Goal: Task Accomplishment & Management: Manage account settings

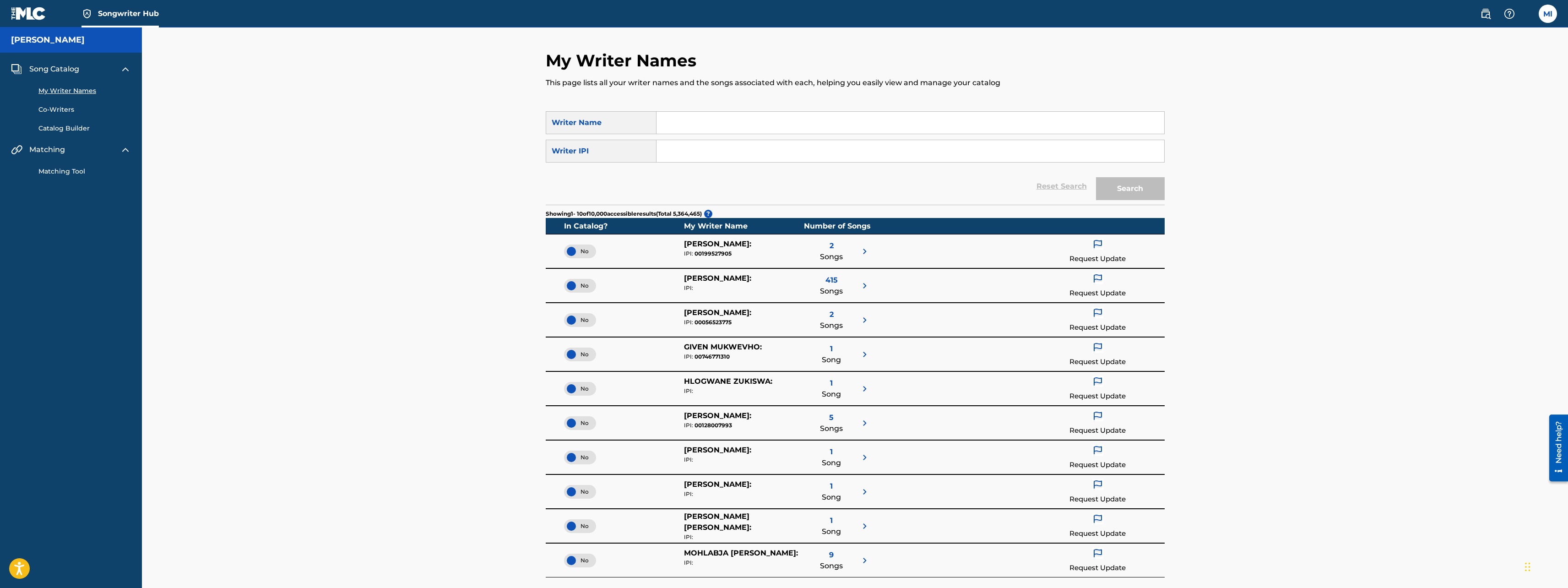
click at [63, 172] on link "Matching Tool" at bounding box center [85, 171] width 93 height 10
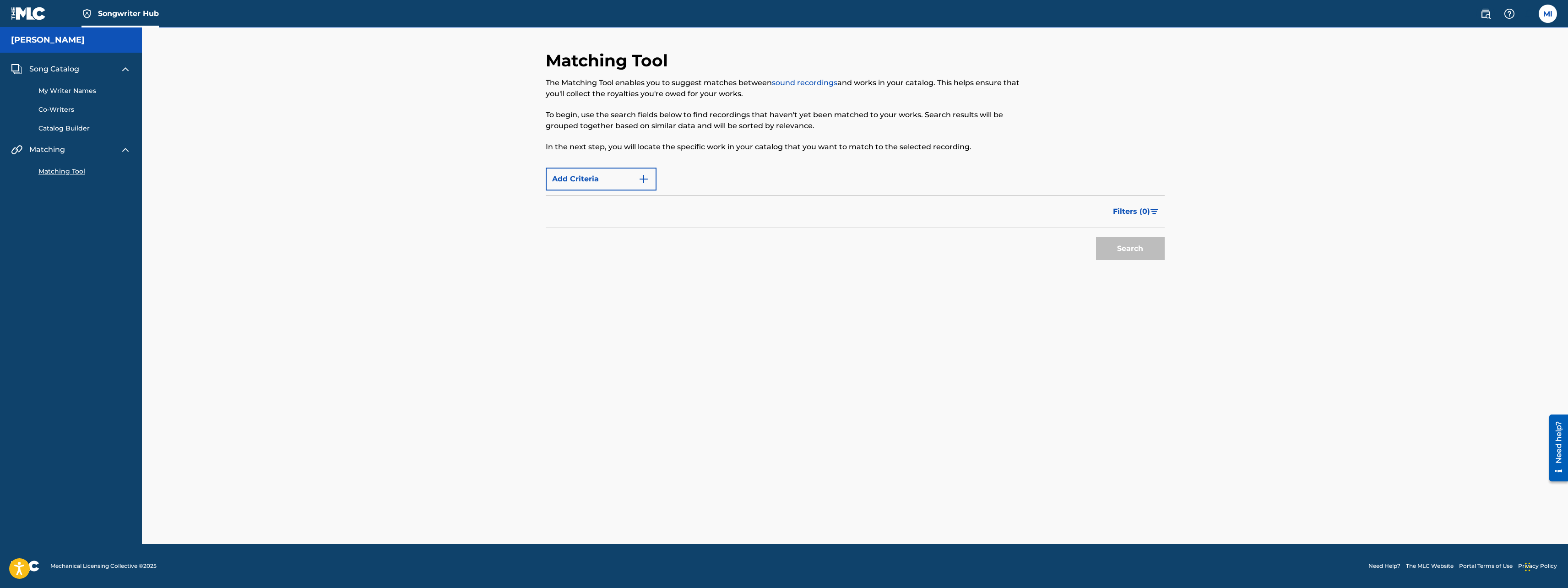
click at [63, 172] on link "Matching Tool" at bounding box center [85, 171] width 93 height 10
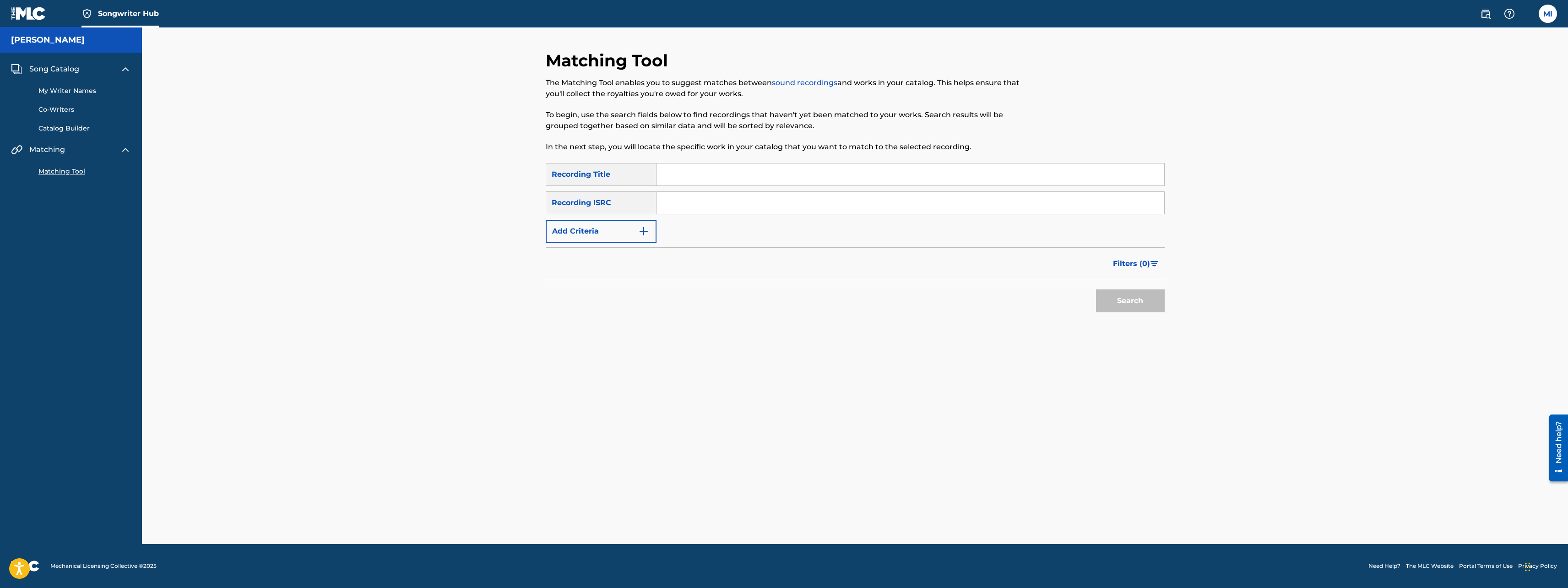
click at [622, 203] on div "Recording ISRC" at bounding box center [602, 202] width 111 height 23
click at [727, 207] on input "Search Form" at bounding box center [910, 203] width 508 height 22
click at [643, 232] on img "Search Form" at bounding box center [643, 231] width 11 height 11
click at [642, 237] on img "Search Form" at bounding box center [643, 231] width 11 height 11
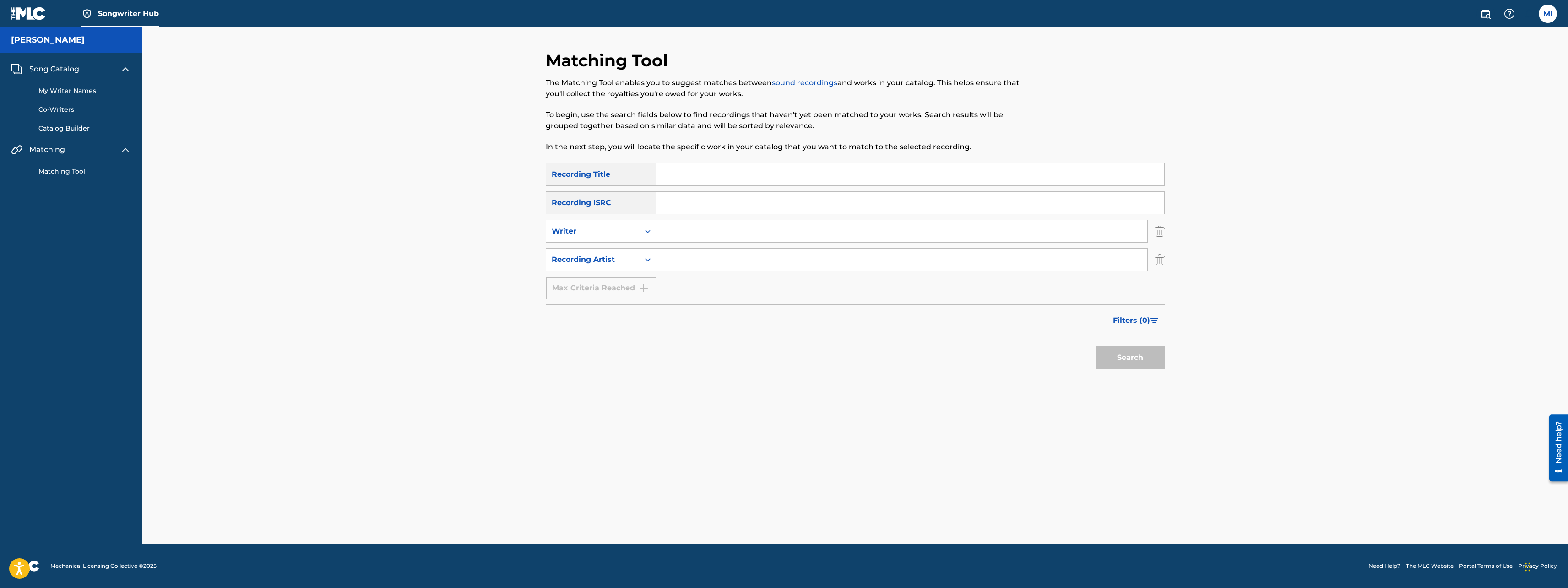
click at [691, 264] on input "Search Form" at bounding box center [901, 259] width 491 height 22
type input "[PERSON_NAME]"
click at [1096, 346] on button "Search" at bounding box center [1129, 357] width 68 height 23
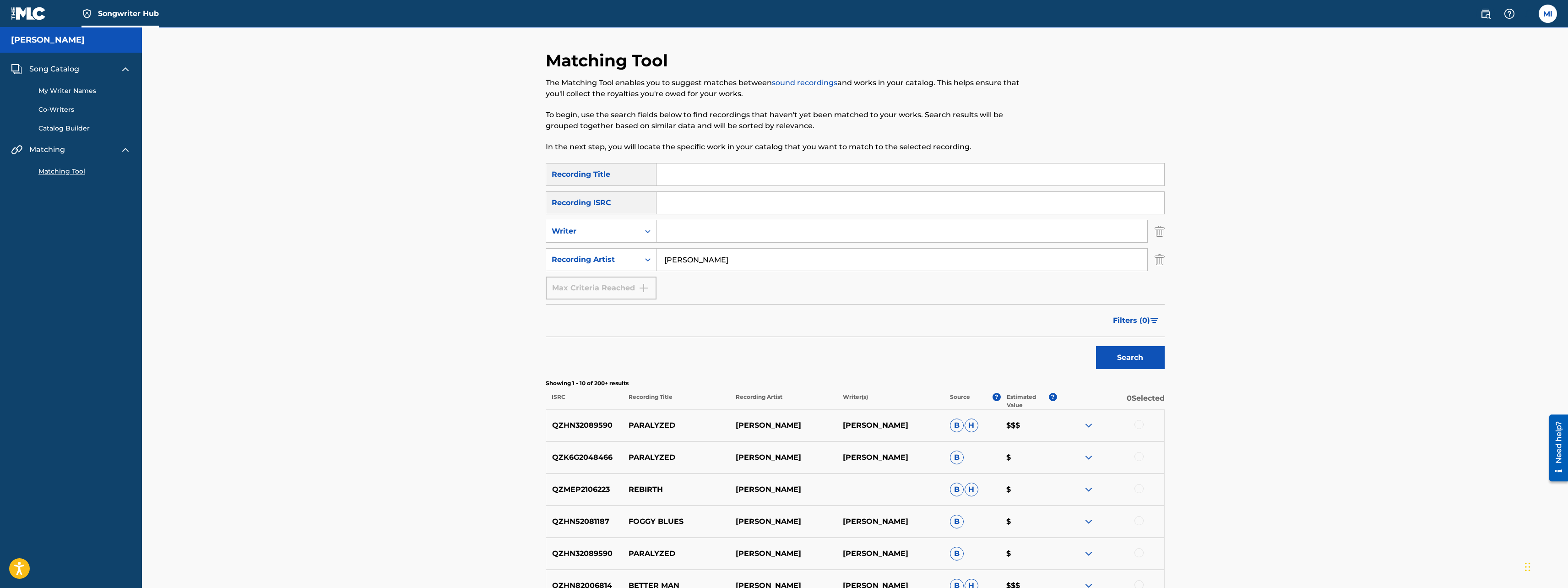
click at [1140, 427] on div at bounding box center [1139, 424] width 9 height 9
click at [1140, 459] on div at bounding box center [1139, 457] width 9 height 9
click at [1136, 492] on div at bounding box center [1111, 490] width 107 height 11
click at [1139, 492] on div at bounding box center [1139, 489] width 9 height 9
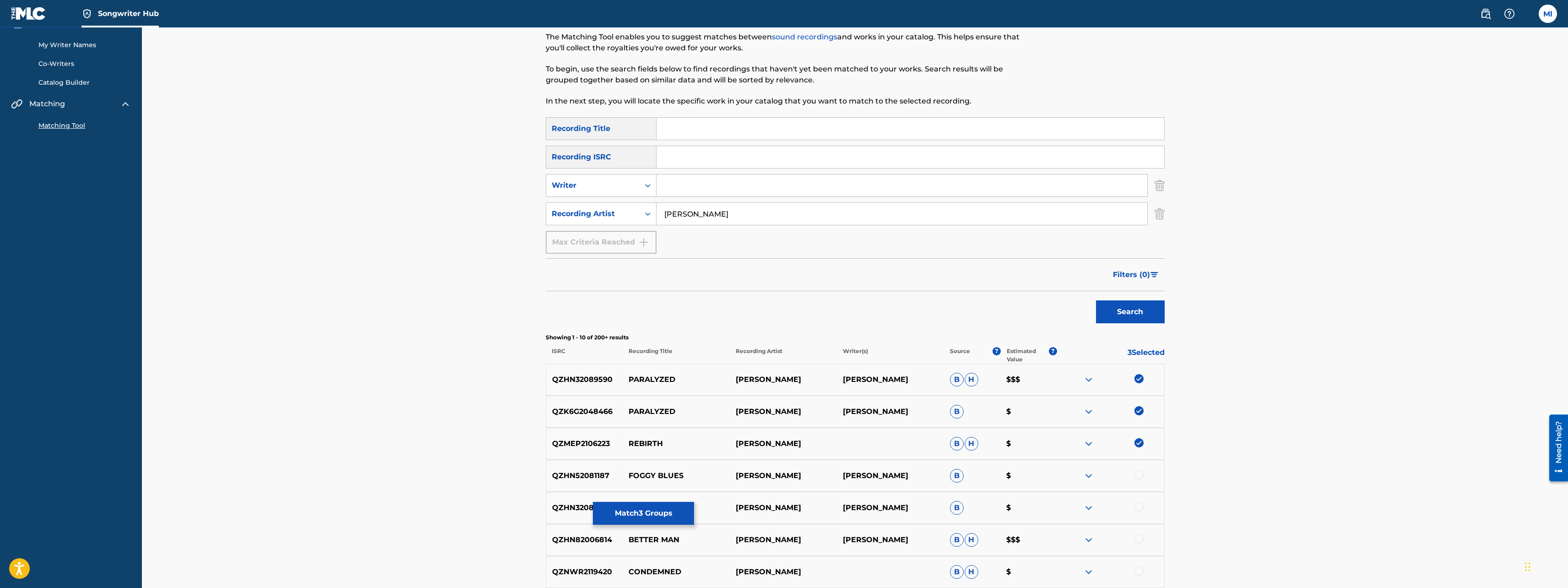
click at [1136, 471] on div at bounding box center [1139, 475] width 9 height 9
click at [1140, 506] on div at bounding box center [1139, 507] width 9 height 9
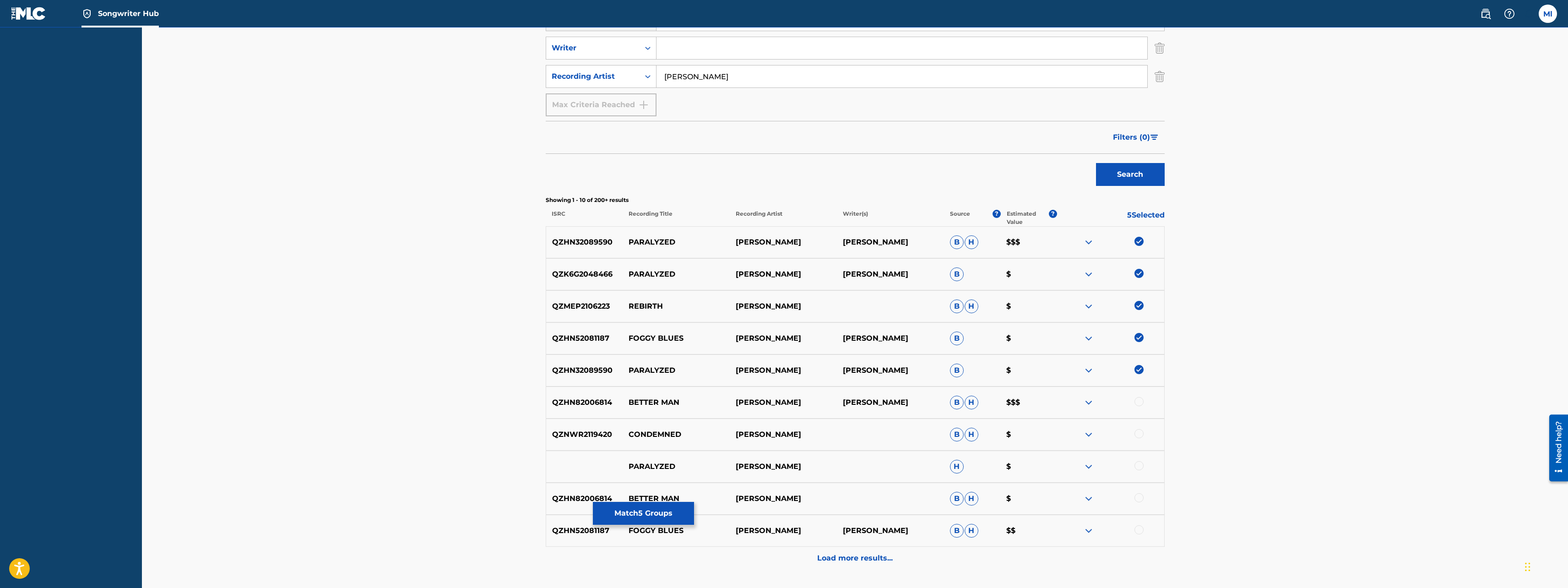
click at [1141, 402] on div at bounding box center [1139, 401] width 9 height 9
click at [1138, 432] on div at bounding box center [1139, 433] width 9 height 9
click at [1139, 471] on div at bounding box center [1111, 467] width 107 height 11
click at [1138, 466] on div at bounding box center [1139, 466] width 9 height 9
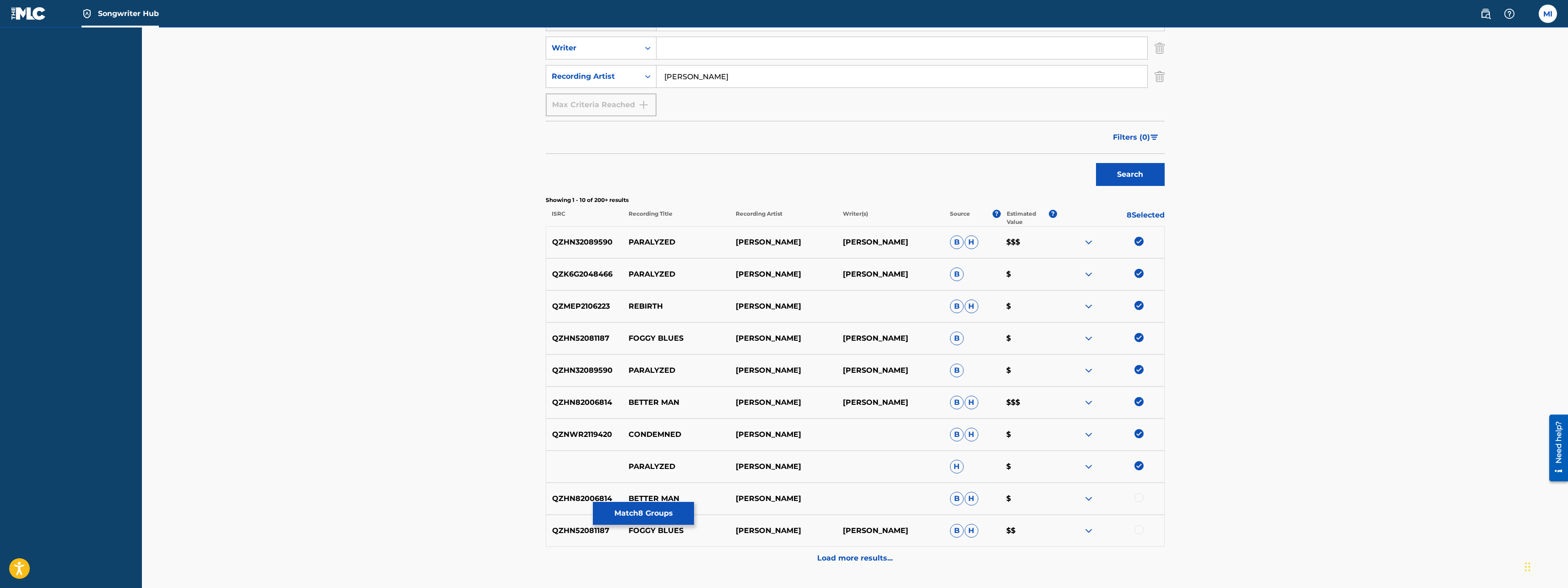
click at [1137, 499] on div at bounding box center [1139, 498] width 9 height 9
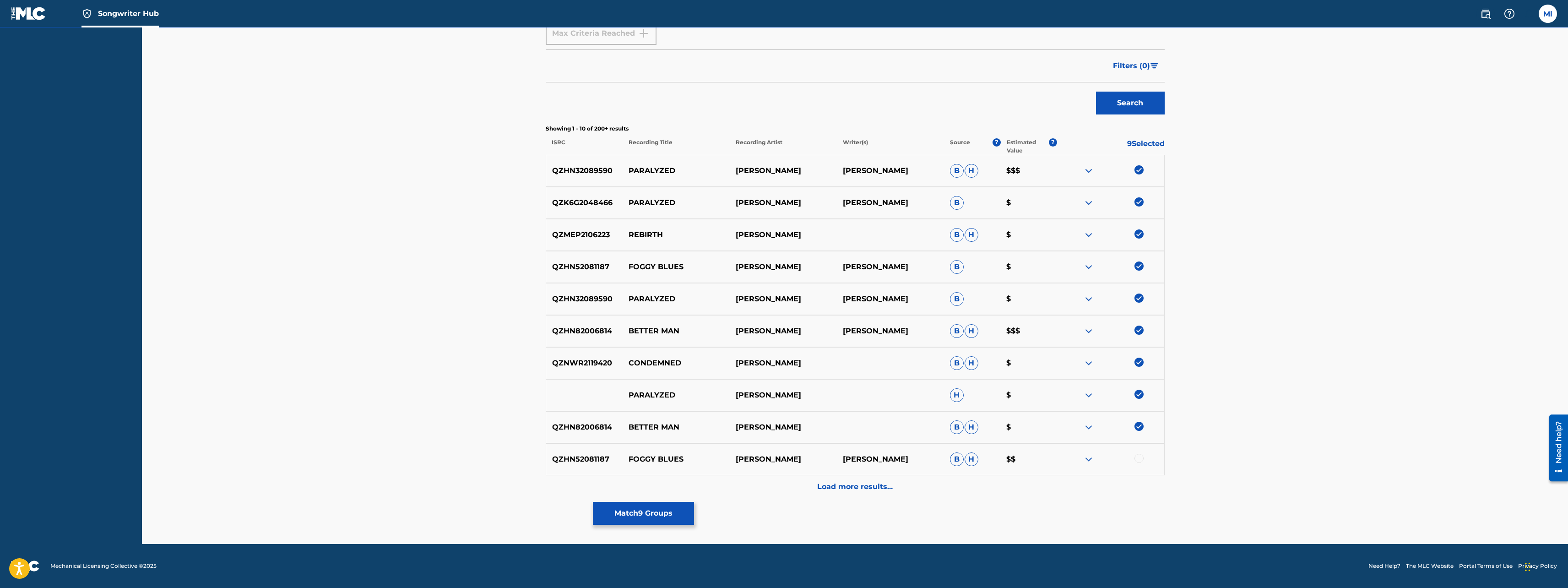
click at [1140, 461] on div at bounding box center [1139, 459] width 9 height 9
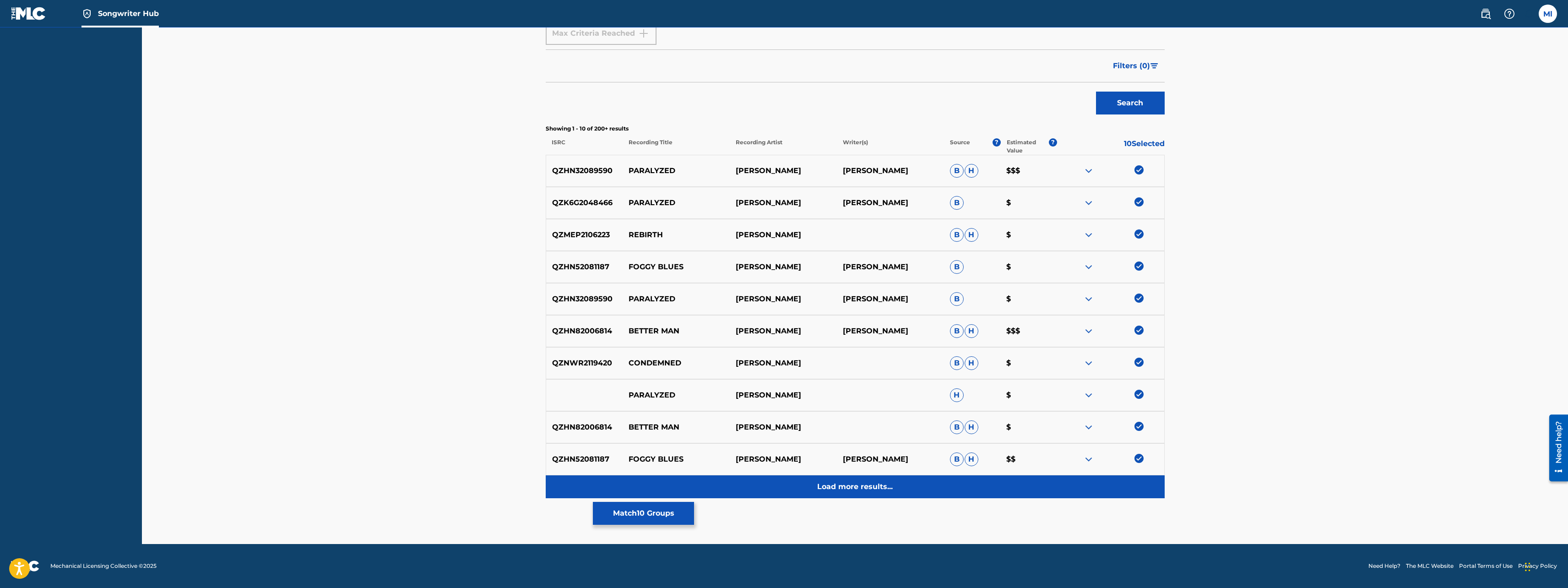
click at [859, 489] on p "Load more results..." at bounding box center [855, 487] width 76 height 11
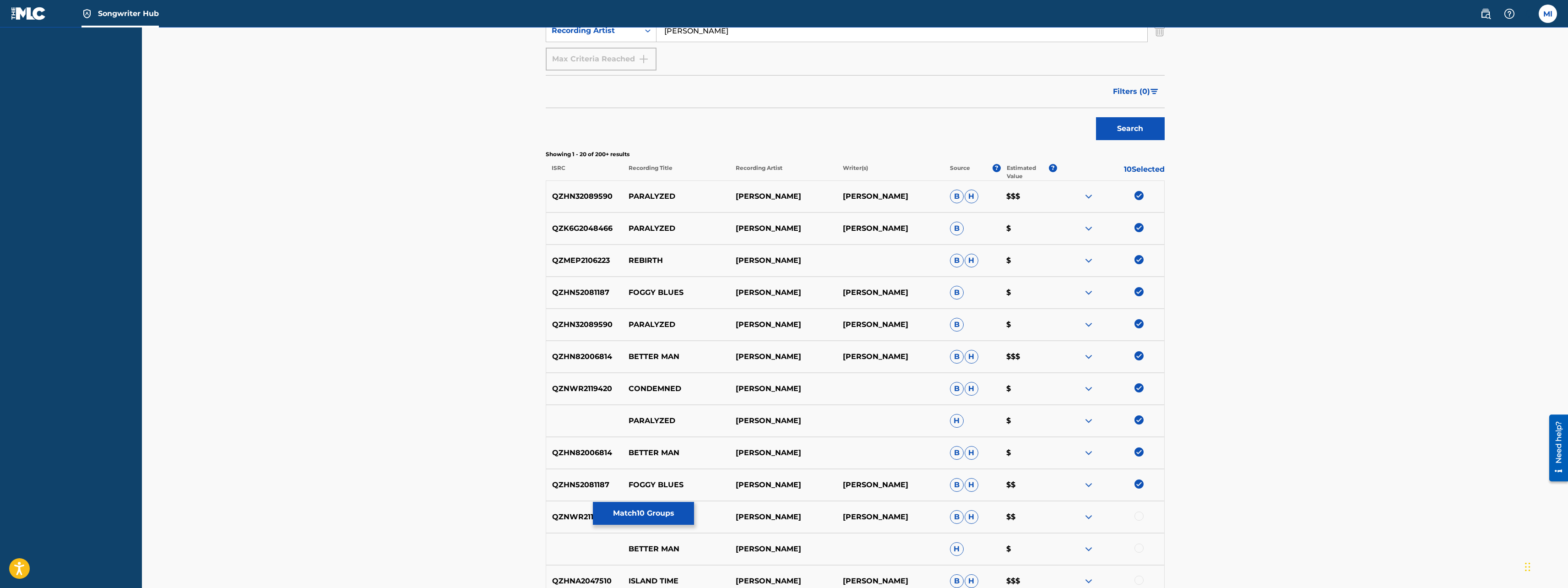
scroll to position [458, 0]
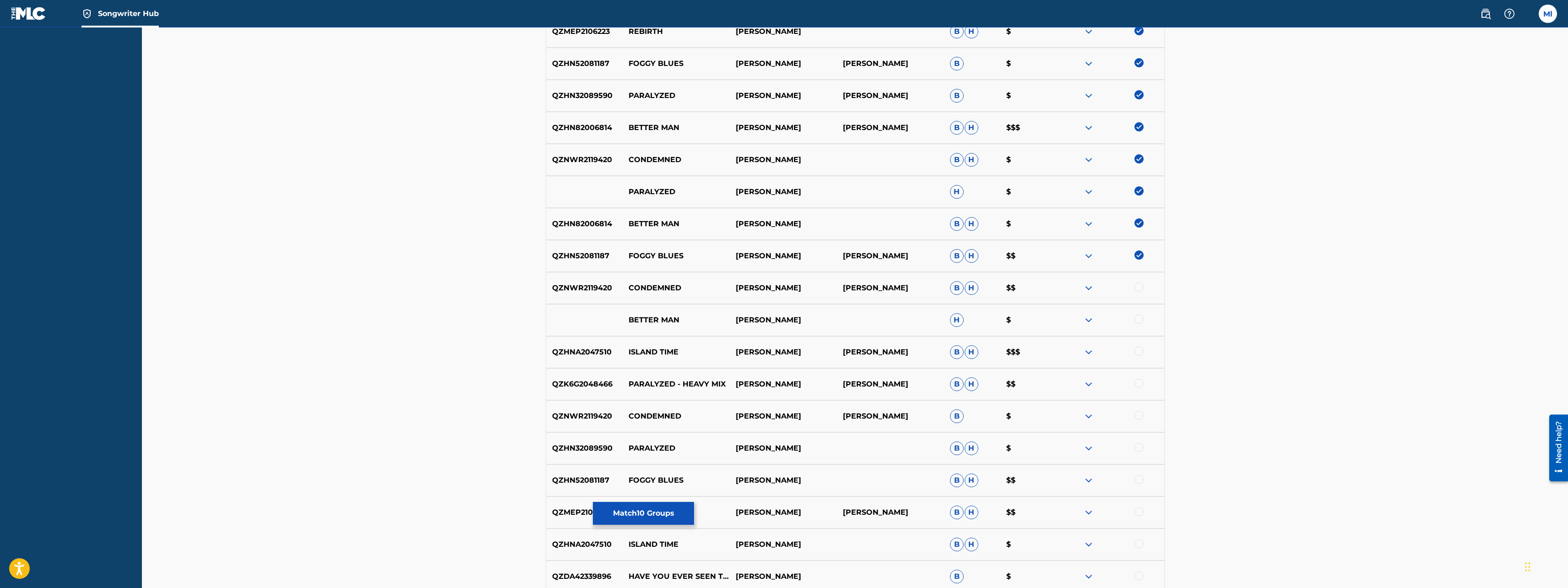
click at [1141, 350] on div at bounding box center [1139, 351] width 9 height 9
click at [1138, 385] on div at bounding box center [1139, 383] width 9 height 9
click at [1140, 318] on div at bounding box center [1139, 319] width 9 height 9
click at [1138, 285] on div at bounding box center [1139, 287] width 9 height 9
click at [1141, 415] on div at bounding box center [1139, 415] width 9 height 9
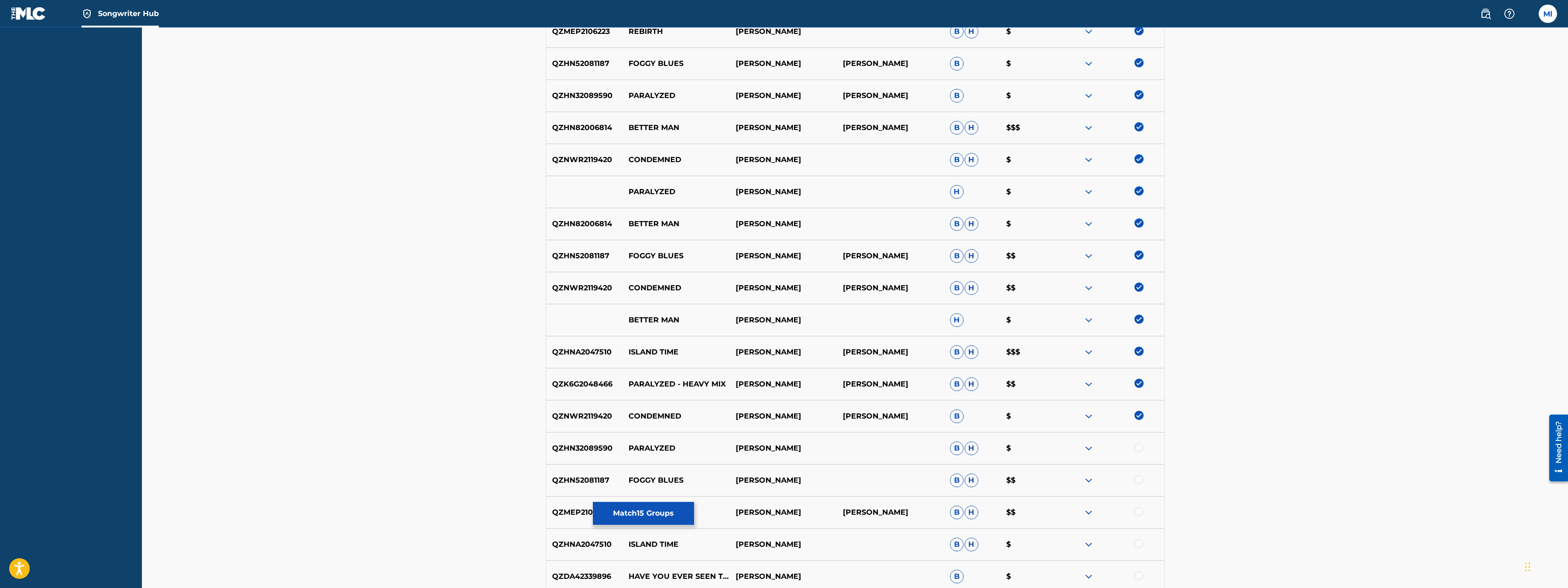
click at [1138, 449] on div at bounding box center [1139, 448] width 9 height 9
click at [1139, 480] on div at bounding box center [1139, 480] width 9 height 9
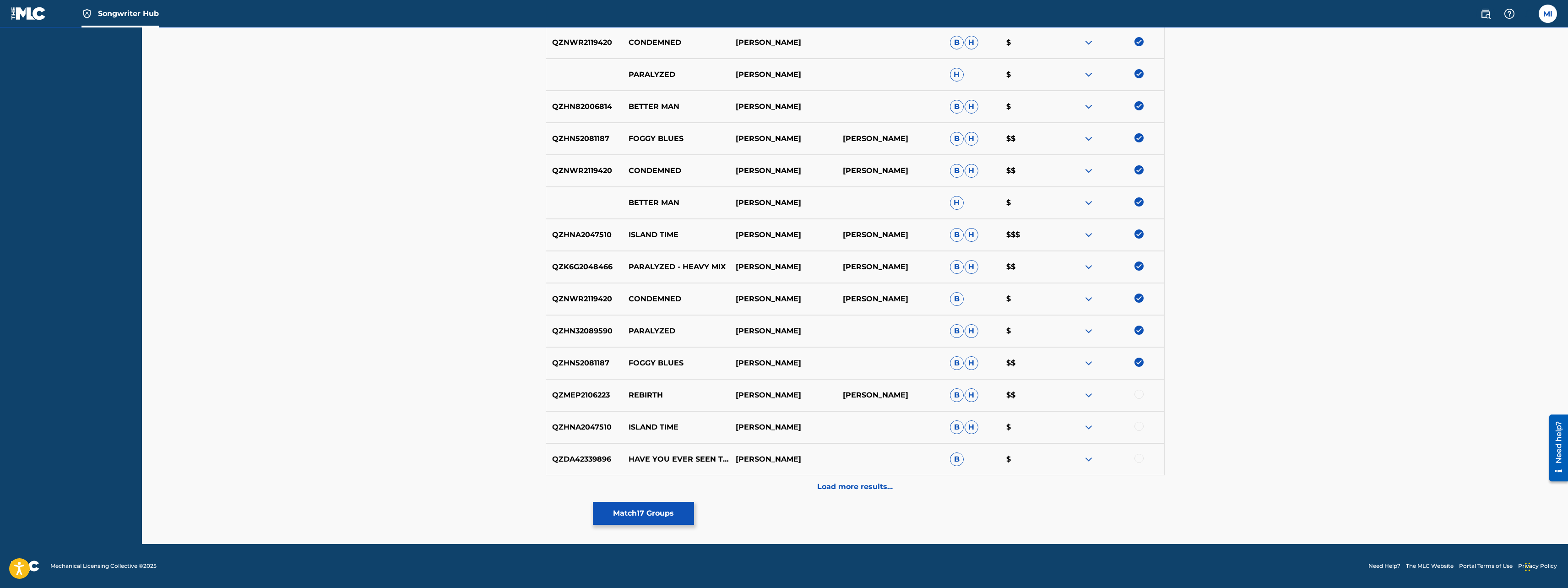
click at [1138, 457] on div at bounding box center [1139, 459] width 9 height 9
click at [1139, 426] on div at bounding box center [1139, 426] width 9 height 9
click at [1141, 390] on div at bounding box center [1139, 394] width 9 height 9
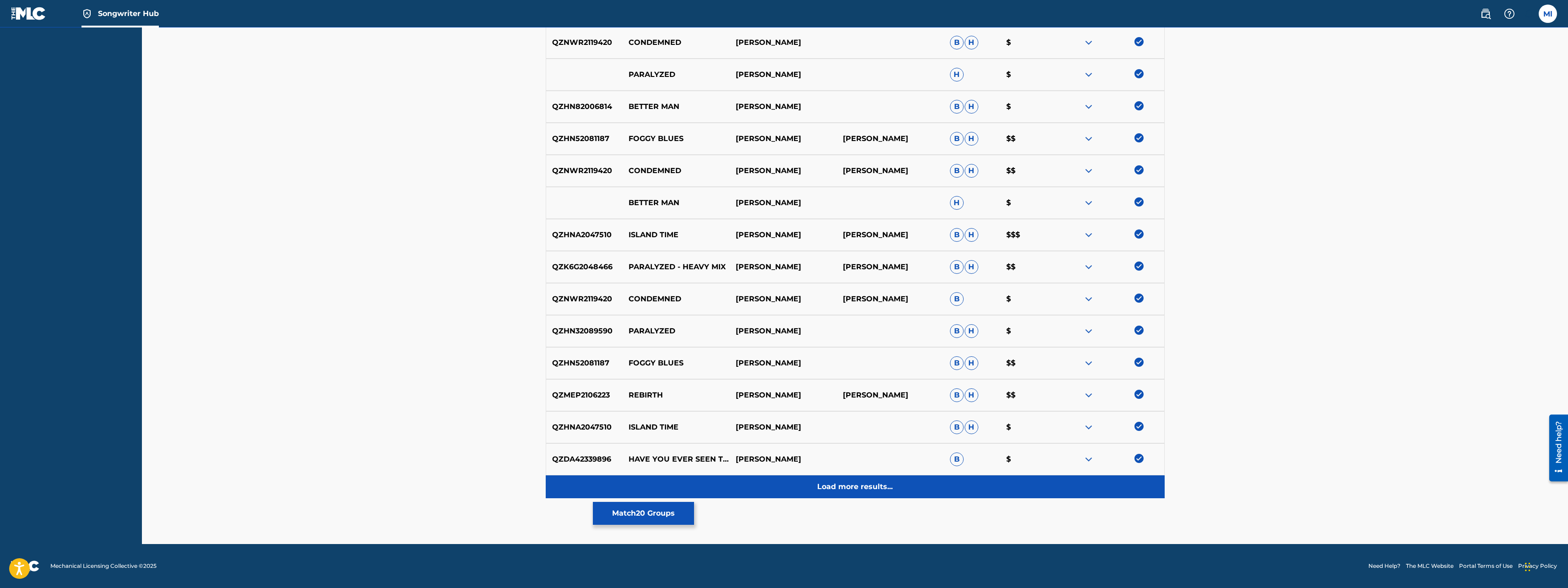
click at [858, 484] on p "Load more results..." at bounding box center [855, 487] width 76 height 11
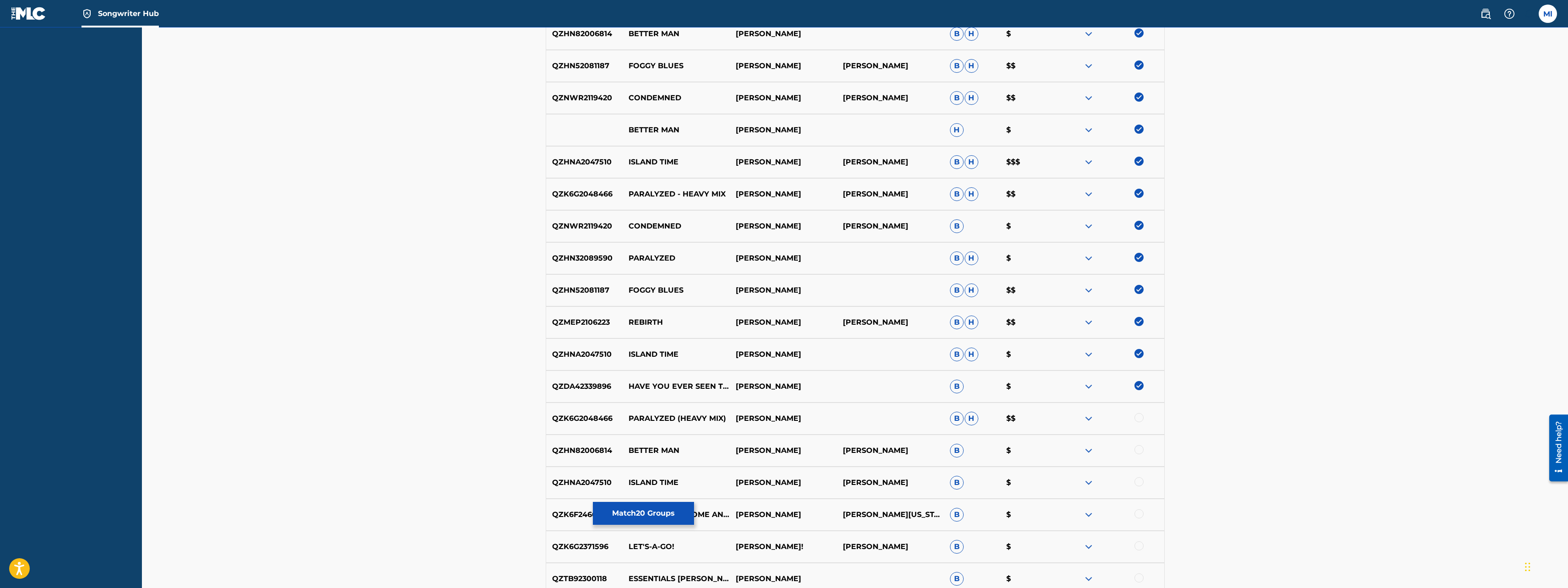
scroll to position [825, 0]
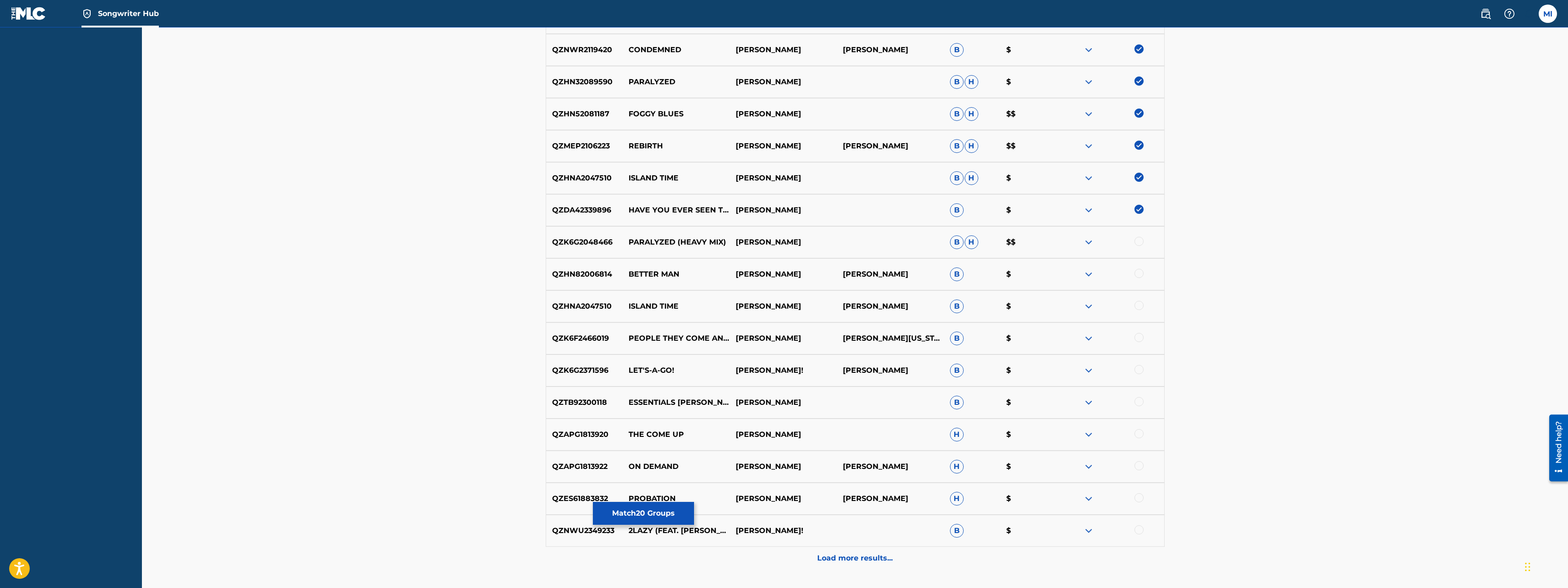
click at [1137, 239] on div at bounding box center [1139, 241] width 9 height 9
click at [1137, 273] on div at bounding box center [1139, 273] width 9 height 9
click at [1138, 307] on div at bounding box center [1139, 306] width 9 height 9
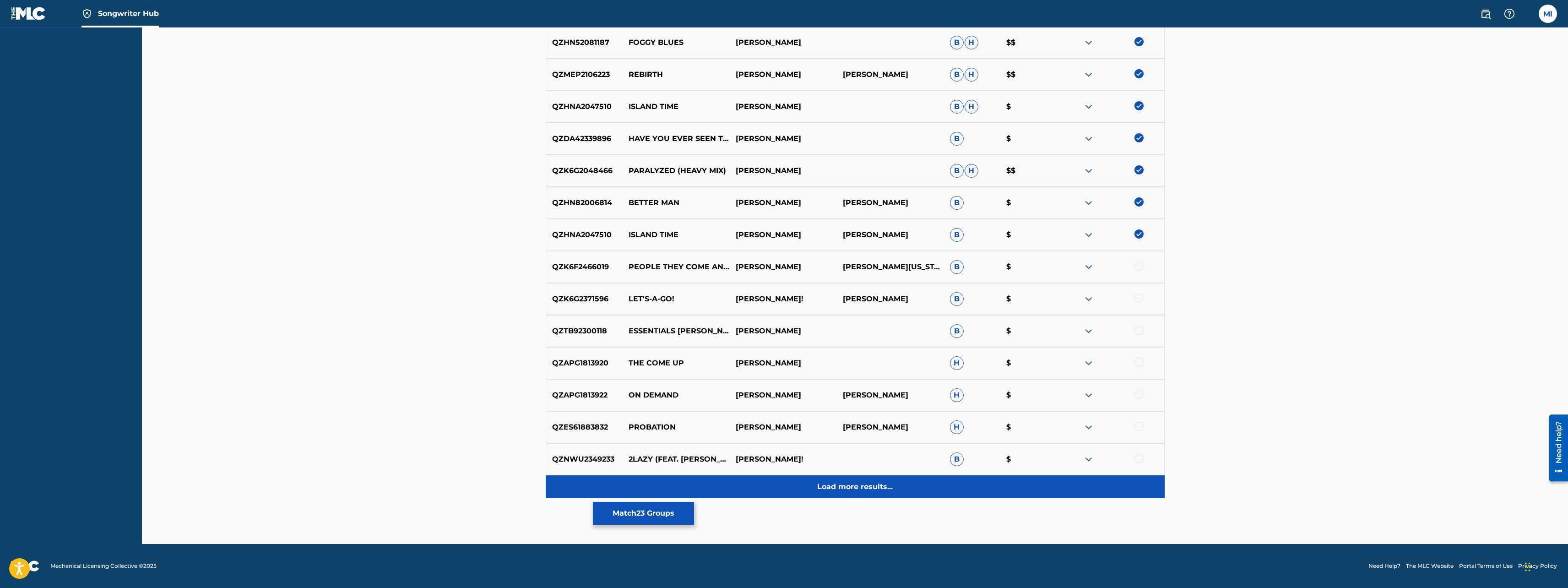
click at [845, 487] on p "Load more results..." at bounding box center [855, 487] width 76 height 11
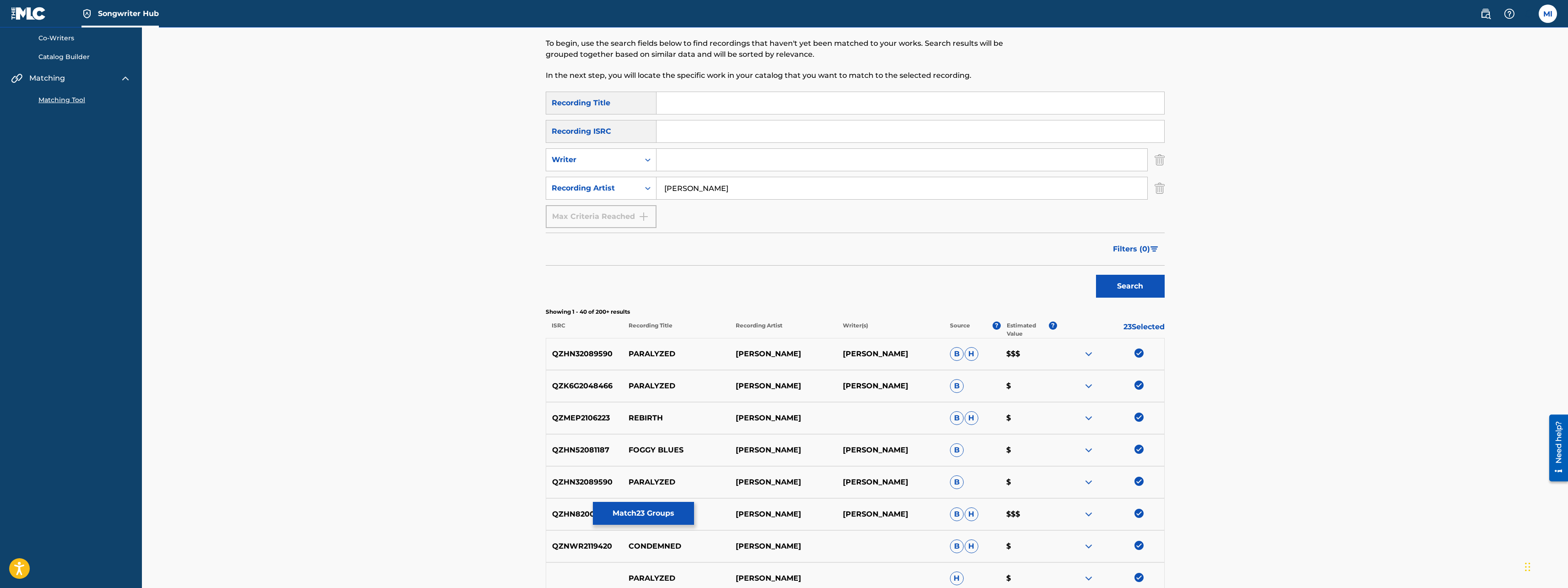
scroll to position [0, 0]
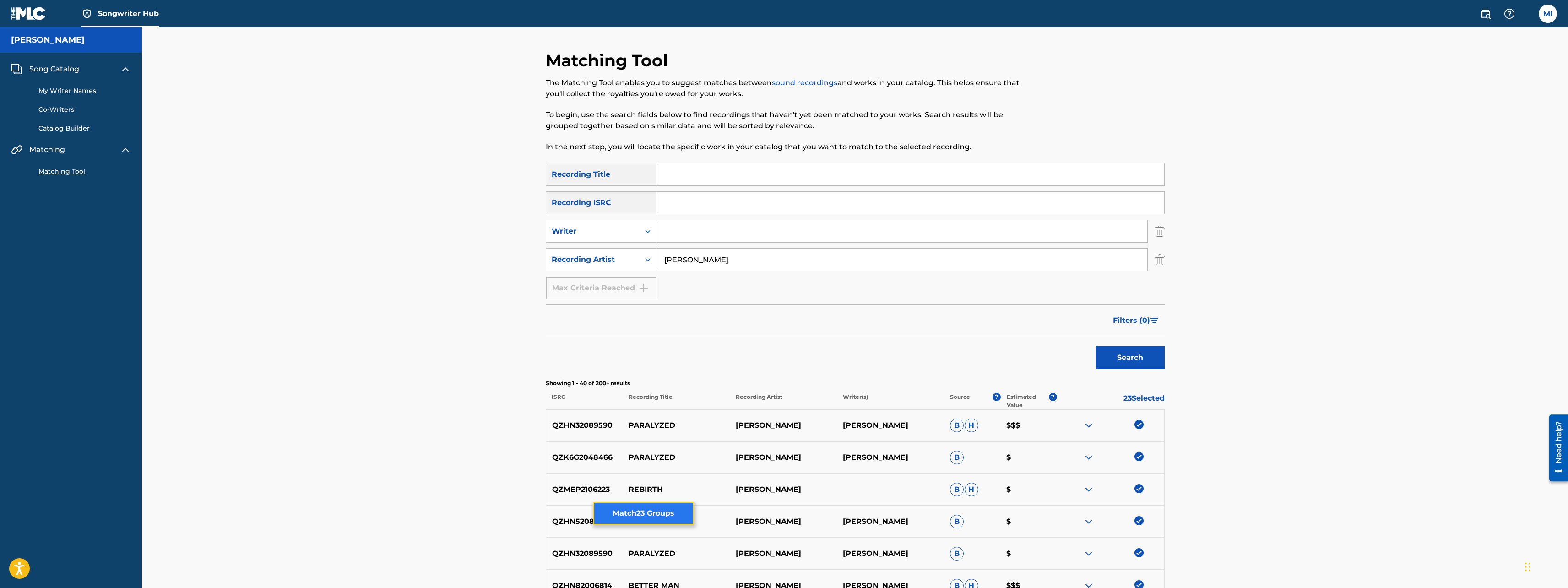
click at [658, 514] on button "Match 23 Groups" at bounding box center [643, 512] width 101 height 23
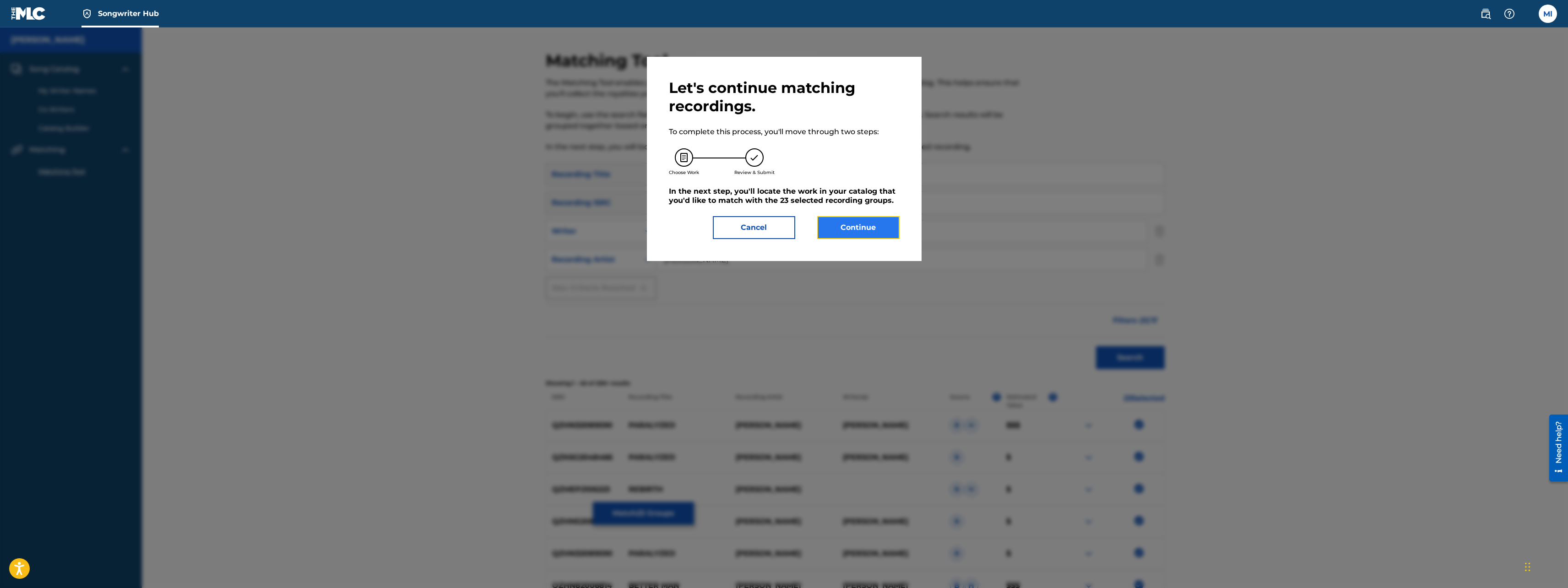
click at [868, 234] on button "Continue" at bounding box center [858, 227] width 83 height 23
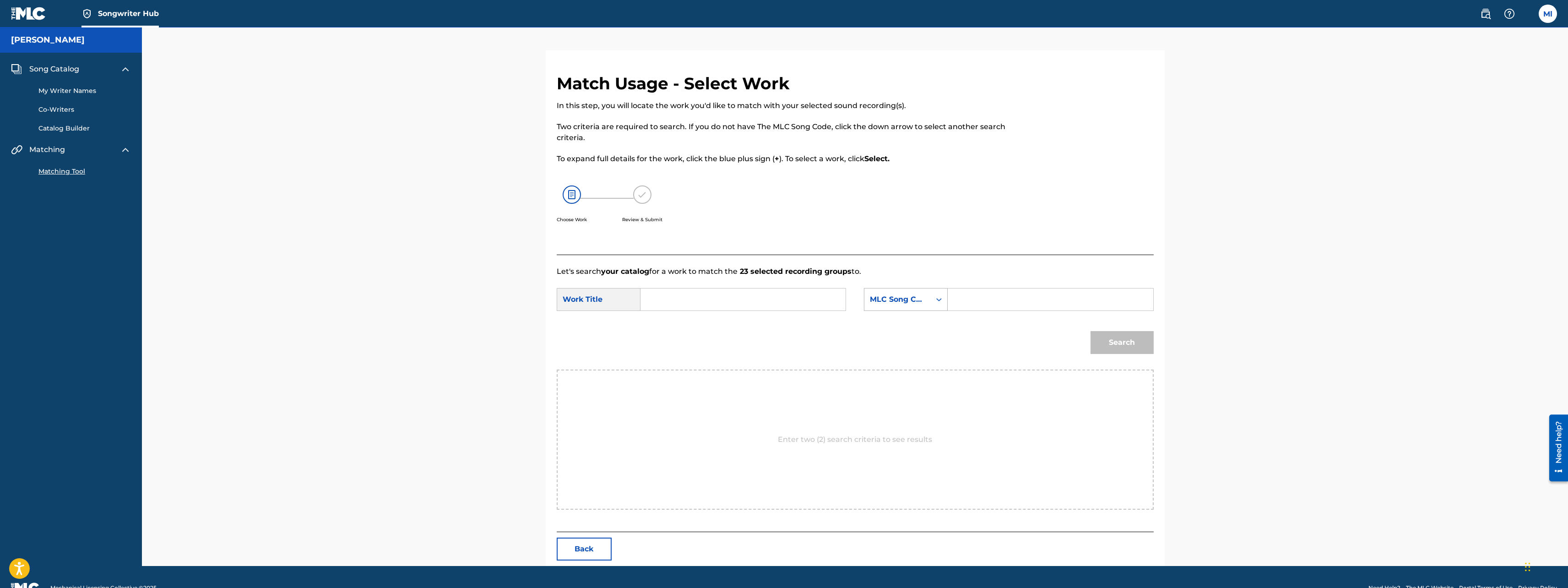
click at [936, 300] on icon "Search Form" at bounding box center [939, 299] width 9 height 9
click at [902, 322] on div "Writer Name" at bounding box center [905, 322] width 83 height 23
click at [974, 301] on input "Search Form" at bounding box center [1050, 299] width 189 height 22
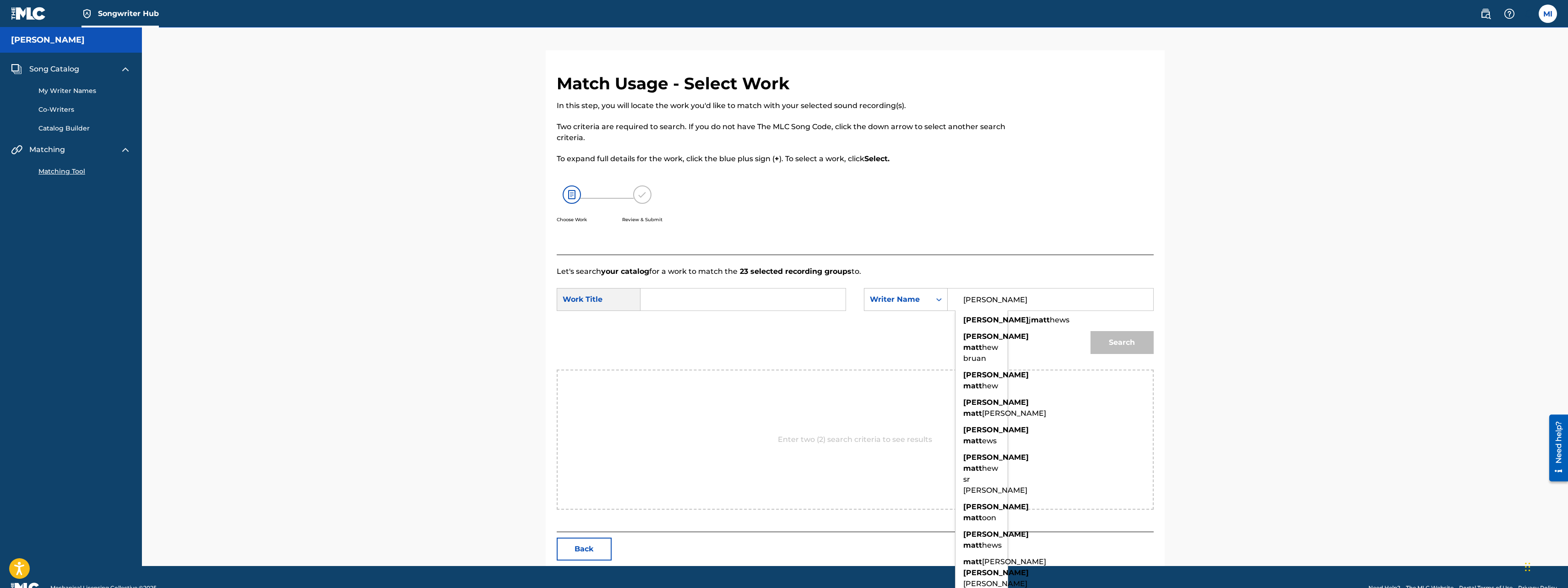
type input "[PERSON_NAME]"
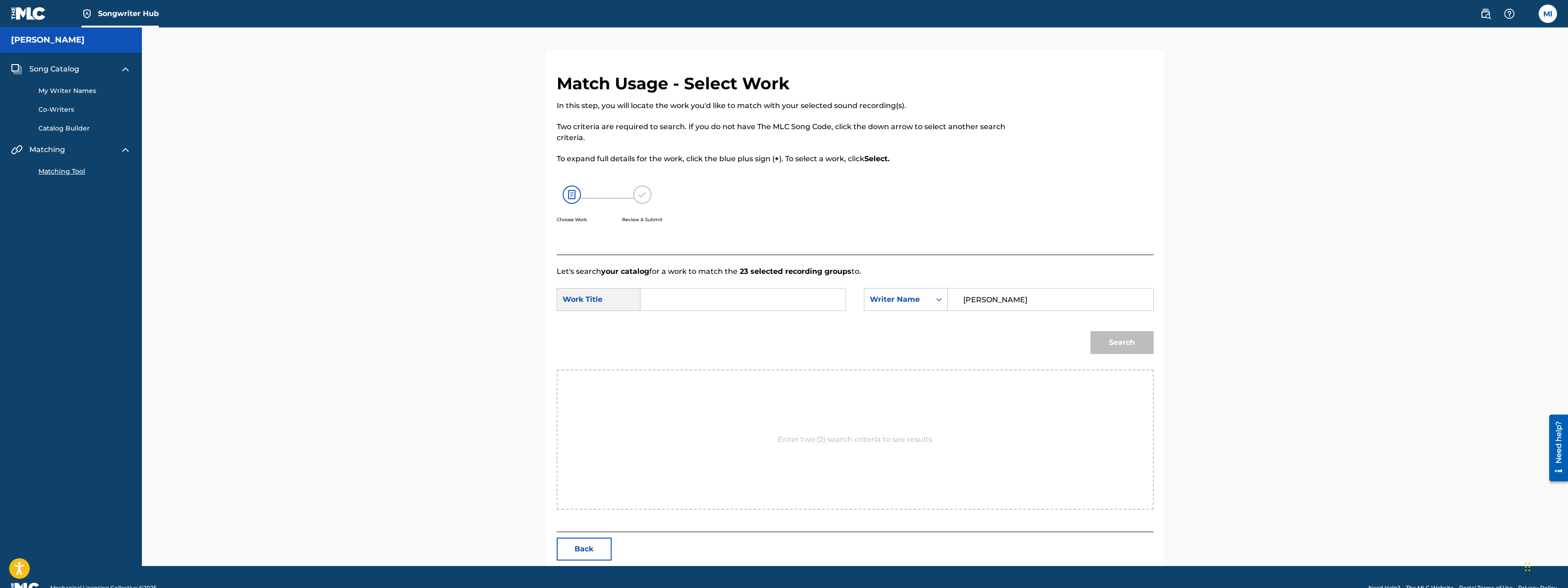
click at [572, 299] on div "Work Title" at bounding box center [599, 299] width 84 height 23
click at [723, 304] on input "Search Form" at bounding box center [743, 299] width 189 height 22
click at [735, 302] on input "Search Form" at bounding box center [743, 299] width 189 height 22
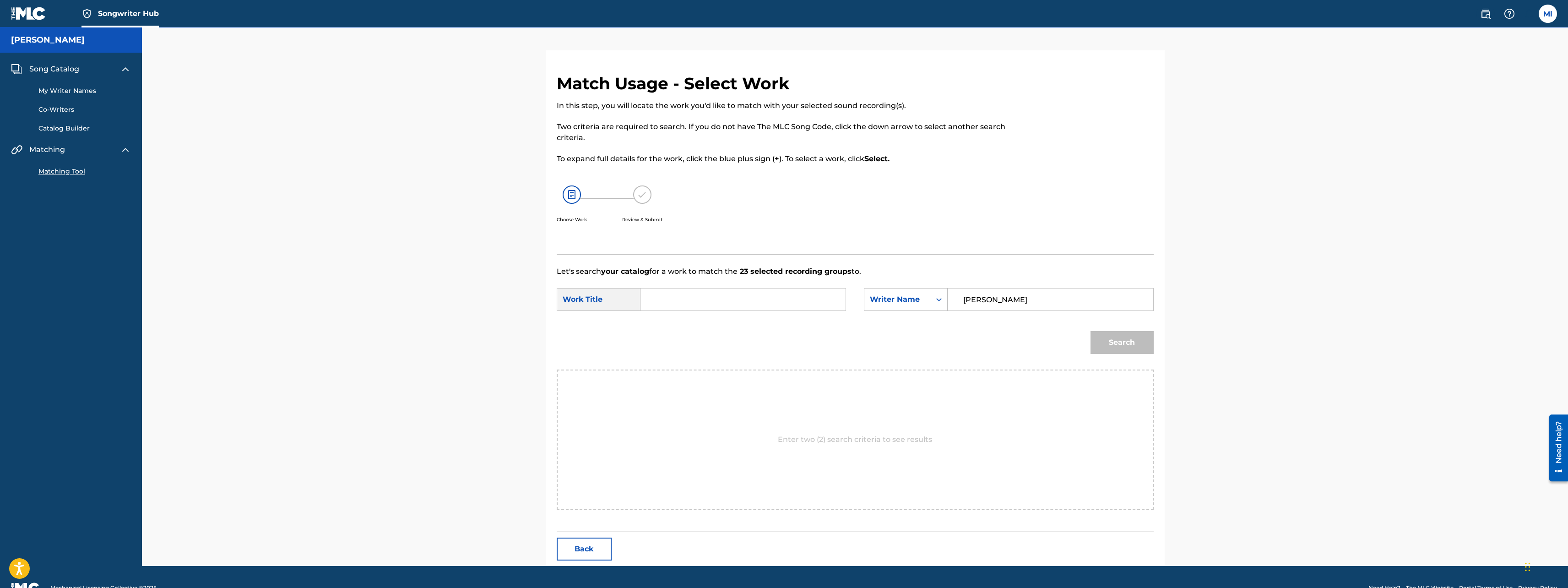
click at [682, 304] on input "Search Form" at bounding box center [743, 299] width 189 height 22
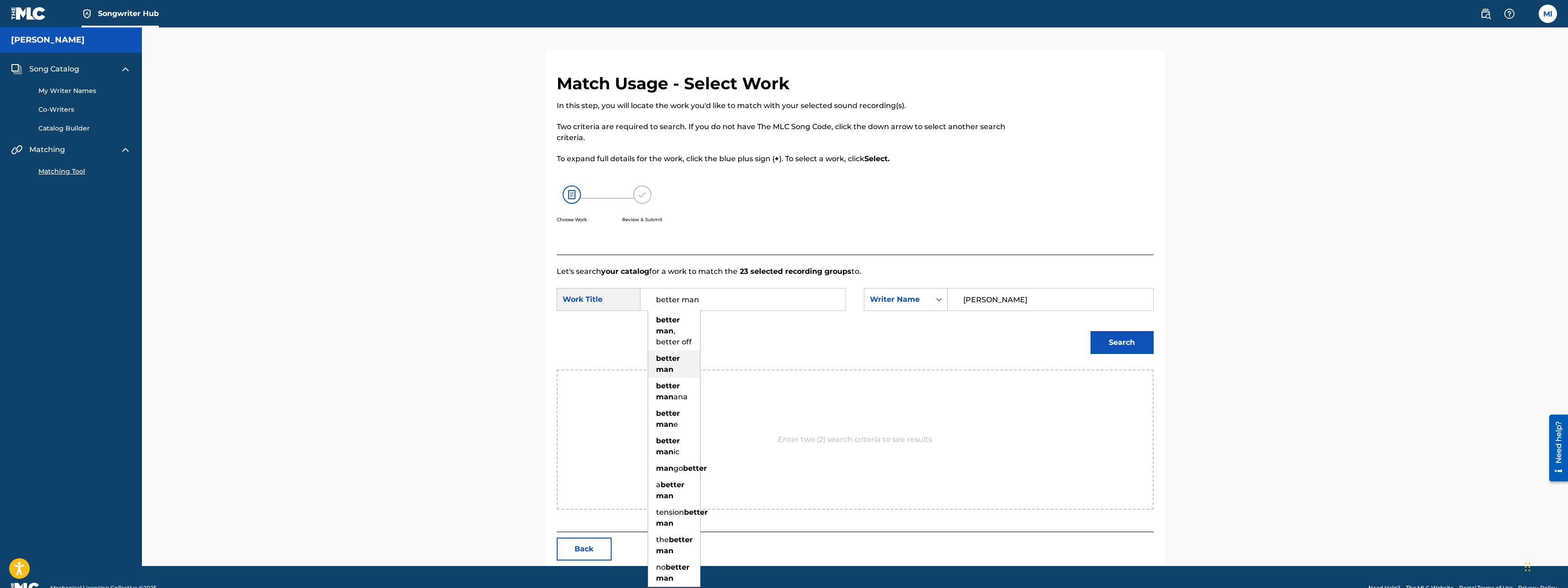
type input "better man"
click at [667, 360] on strong "better" at bounding box center [668, 359] width 24 height 9
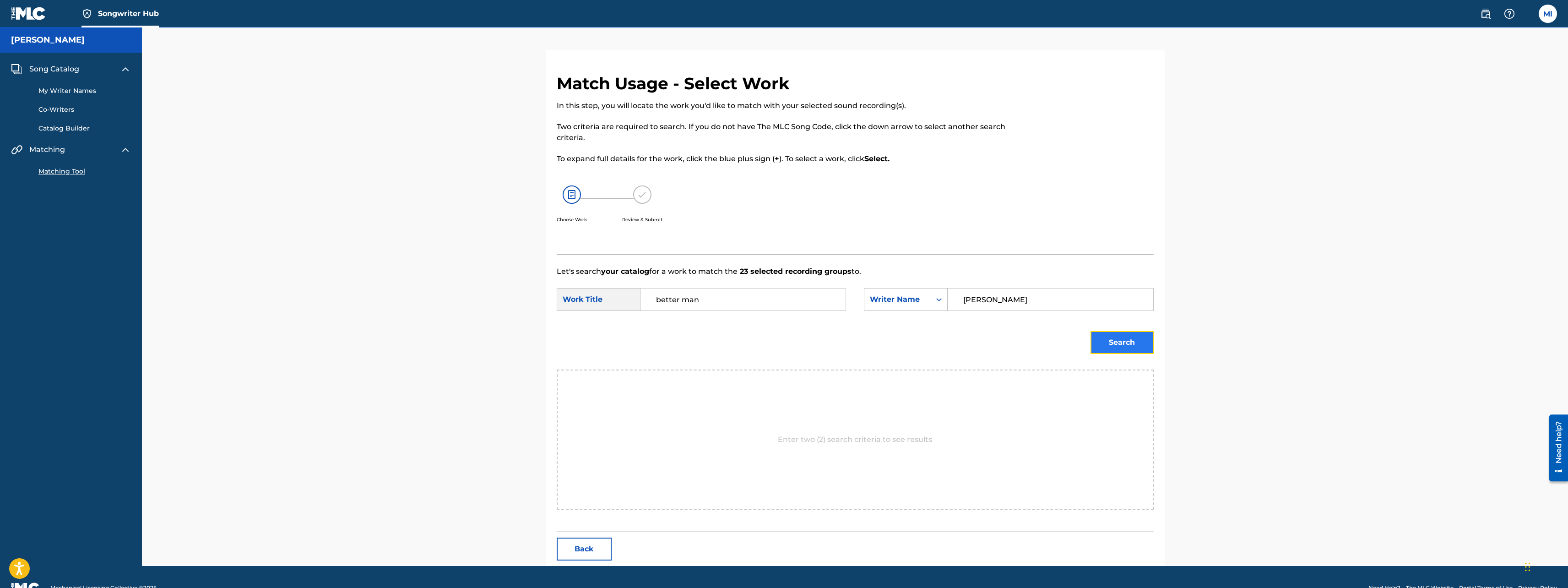
click at [1129, 344] on button "Search" at bounding box center [1121, 342] width 63 height 23
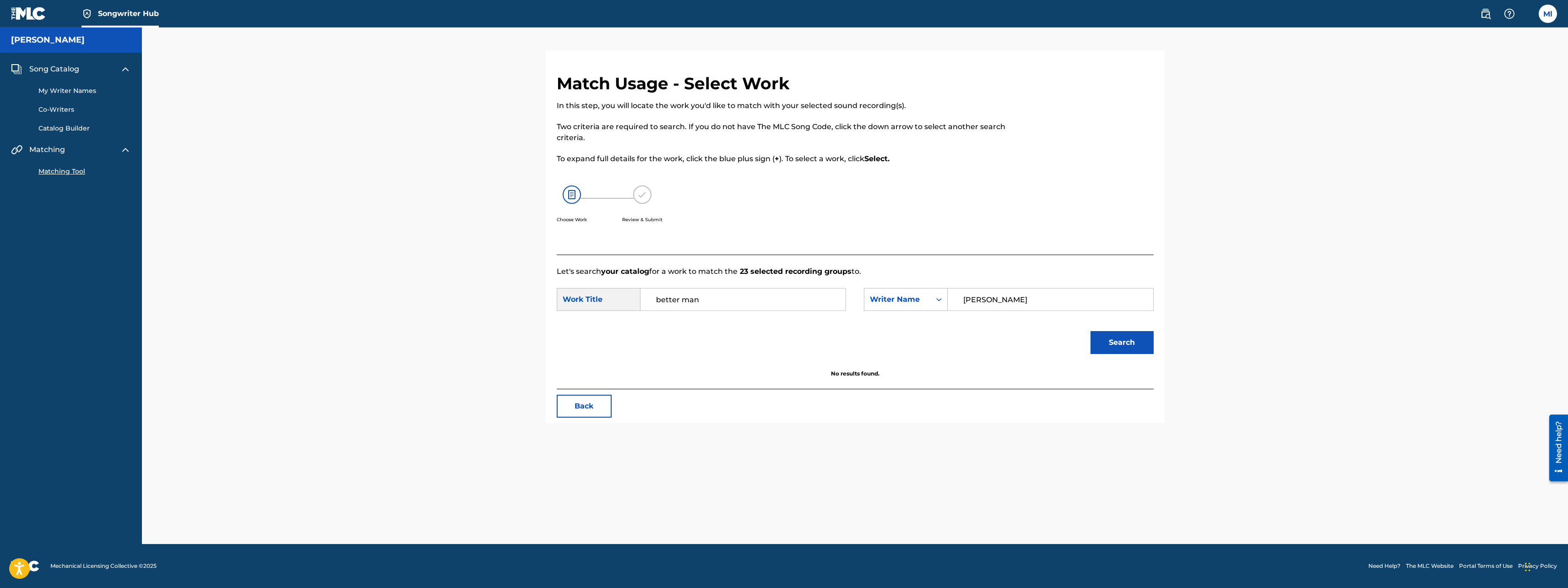
click at [956, 342] on div "Search" at bounding box center [855, 346] width 597 height 47
click at [640, 194] on img at bounding box center [642, 195] width 18 height 18
click at [73, 128] on link "Catalog Builder" at bounding box center [85, 128] width 93 height 10
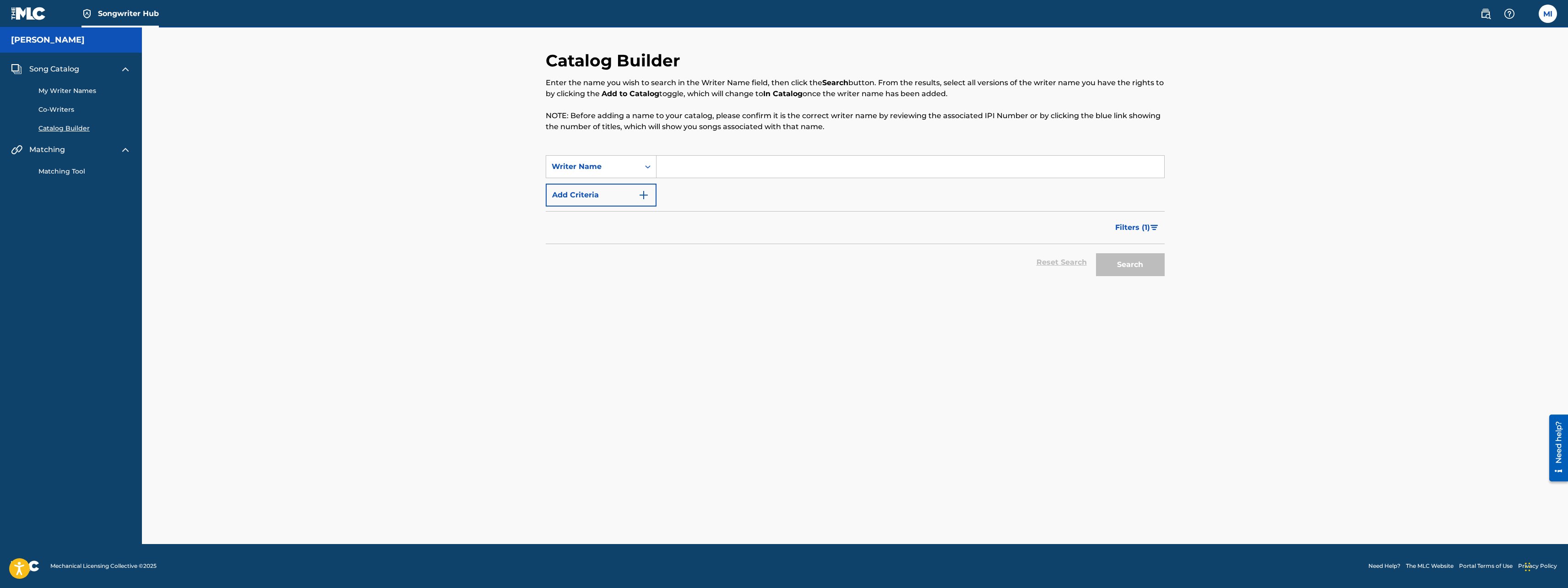
click at [682, 166] on input "Search Form" at bounding box center [910, 167] width 508 height 22
type input "[PERSON_NAME]"
click at [1129, 270] on button "Search" at bounding box center [1129, 264] width 68 height 23
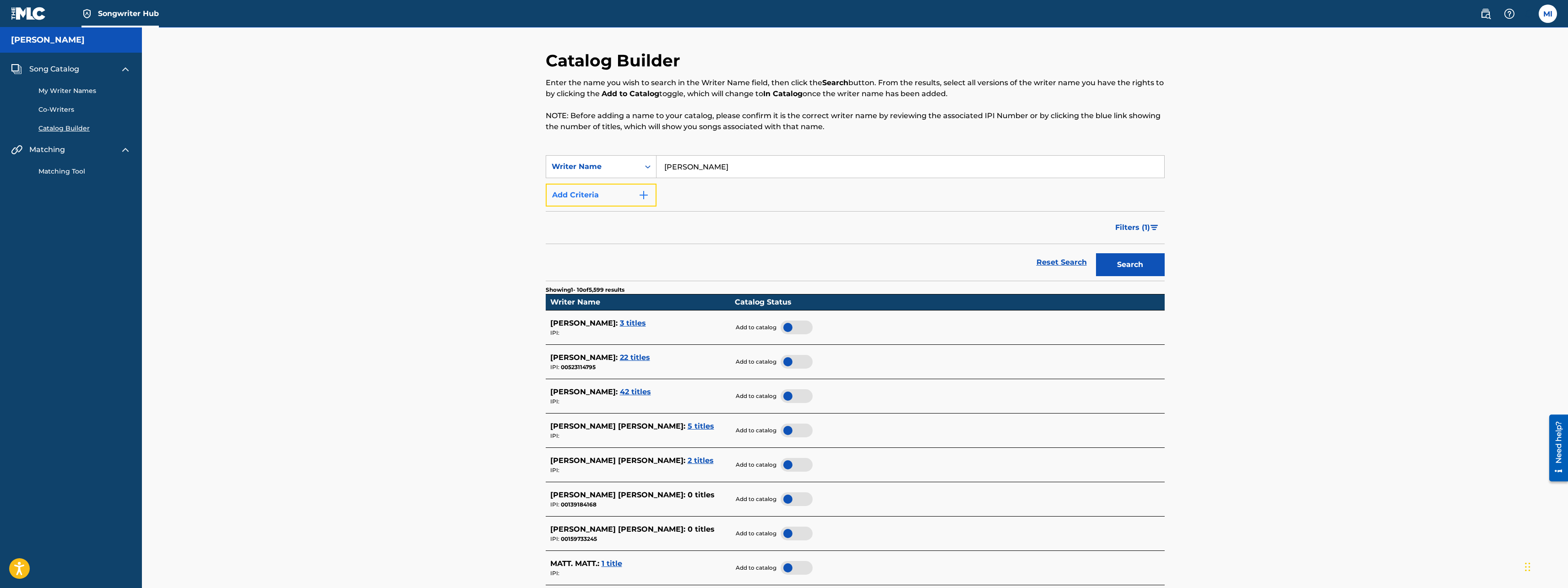
click at [648, 191] on img "Search Form" at bounding box center [643, 195] width 11 height 11
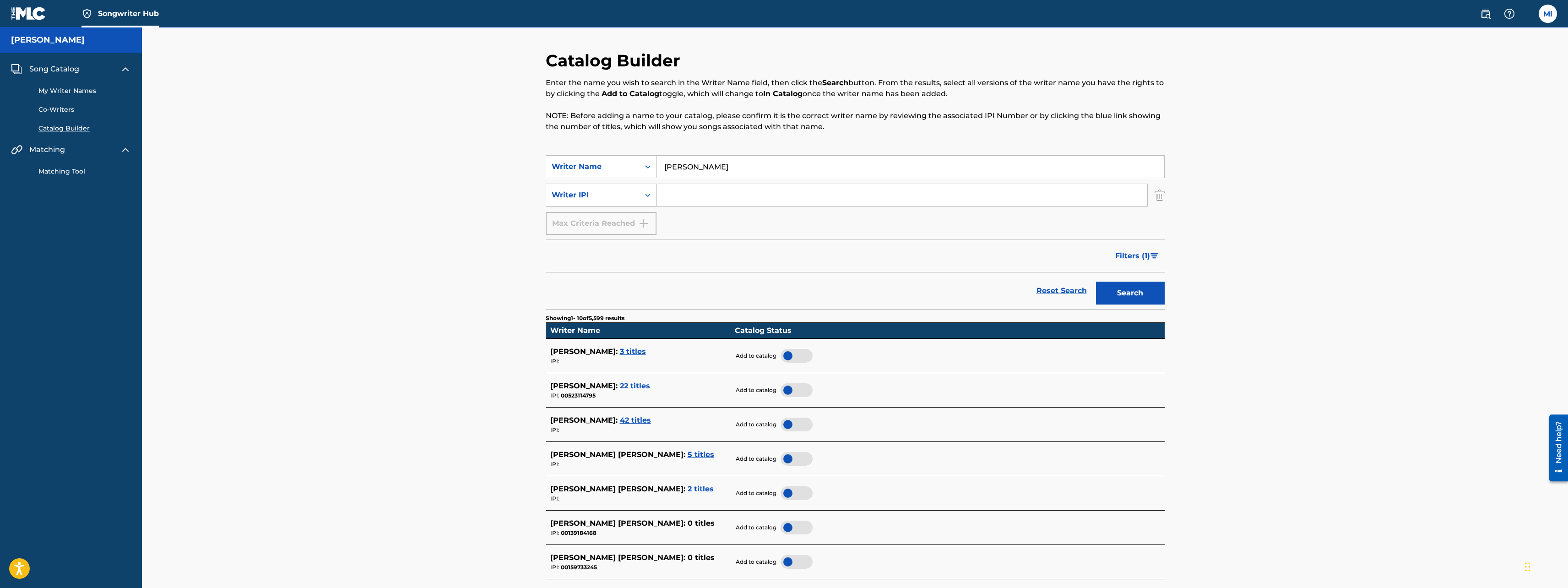
click at [642, 194] on div "Search Form" at bounding box center [648, 195] width 16 height 16
click at [609, 198] on div "Writer IPI" at bounding box center [592, 195] width 83 height 11
click at [38, 43] on h5 "[PERSON_NAME]" at bounding box center [47, 40] width 74 height 11
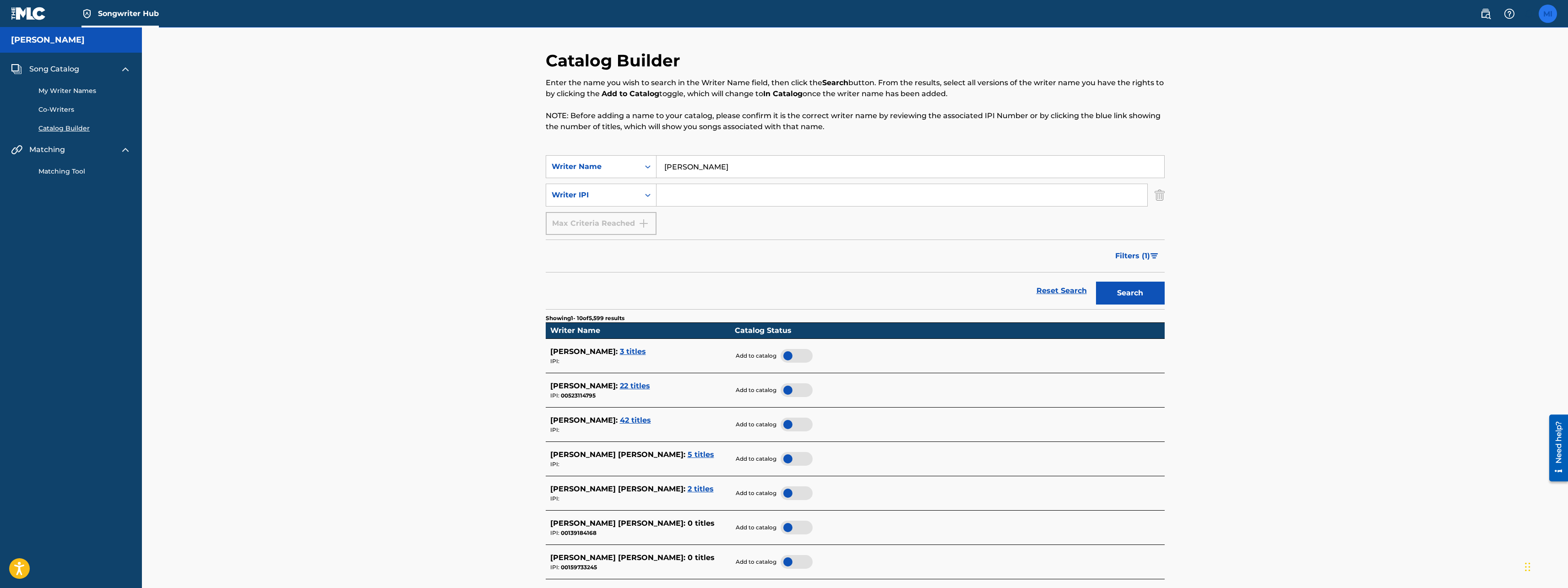
click at [1549, 13] on label at bounding box center [1548, 14] width 18 height 18
click at [1548, 14] on input "Ml [PERSON_NAME] [EMAIL_ADDRESS][DOMAIN_NAME] Notification Preferences Profile …" at bounding box center [1548, 14] width 0 height 0
click at [1443, 84] on div "Notification Preferences Profile Log out" at bounding box center [1500, 114] width 114 height 61
click at [1548, 14] on input "Ml [PERSON_NAME] [EMAIL_ADDRESS][DOMAIN_NAME] Notification Preferences Profile …" at bounding box center [1548, 14] width 0 height 0
click at [1457, 115] on link "Profile" at bounding box center [1458, 114] width 18 height 8
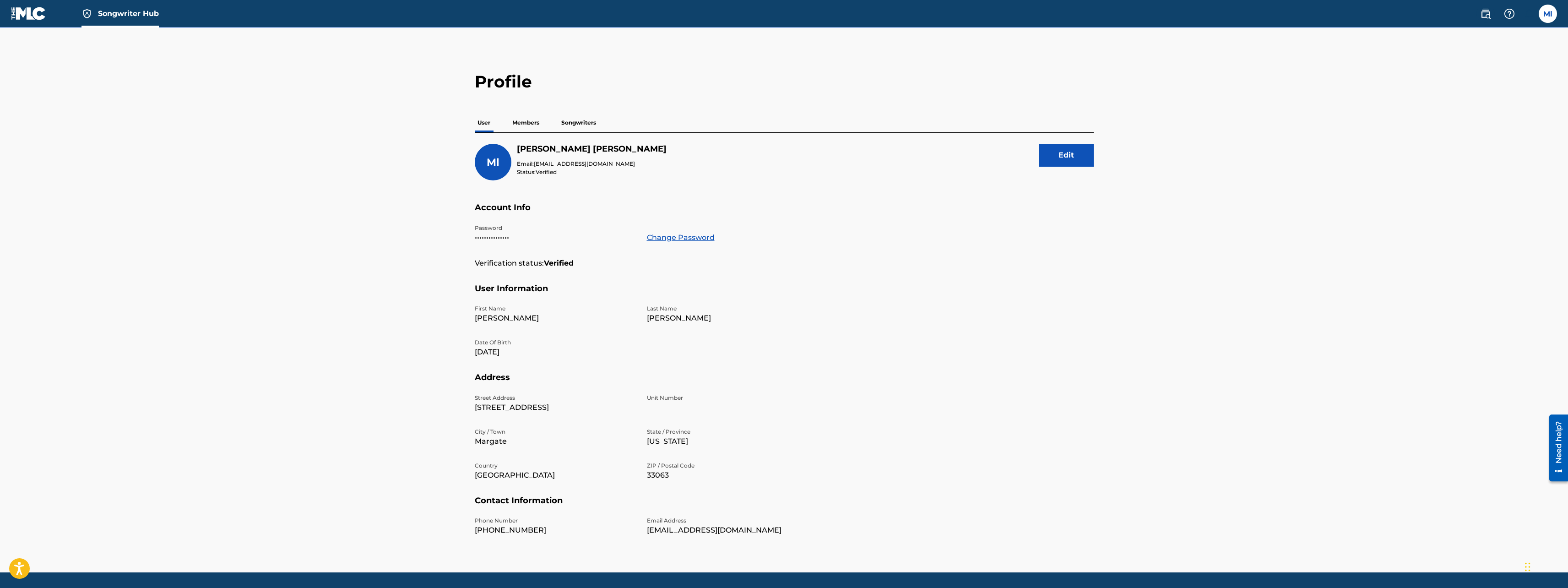
click at [590, 121] on p "Songwriters" at bounding box center [579, 122] width 40 height 19
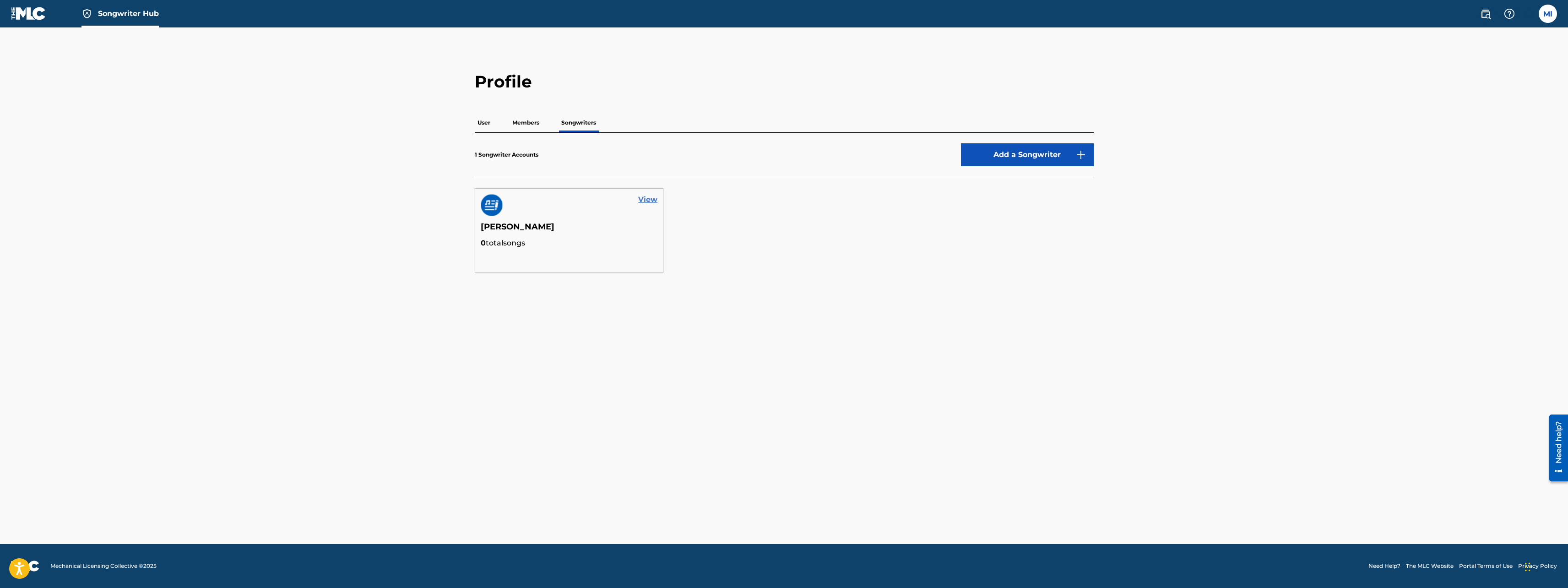
click at [646, 202] on link "View" at bounding box center [647, 199] width 19 height 11
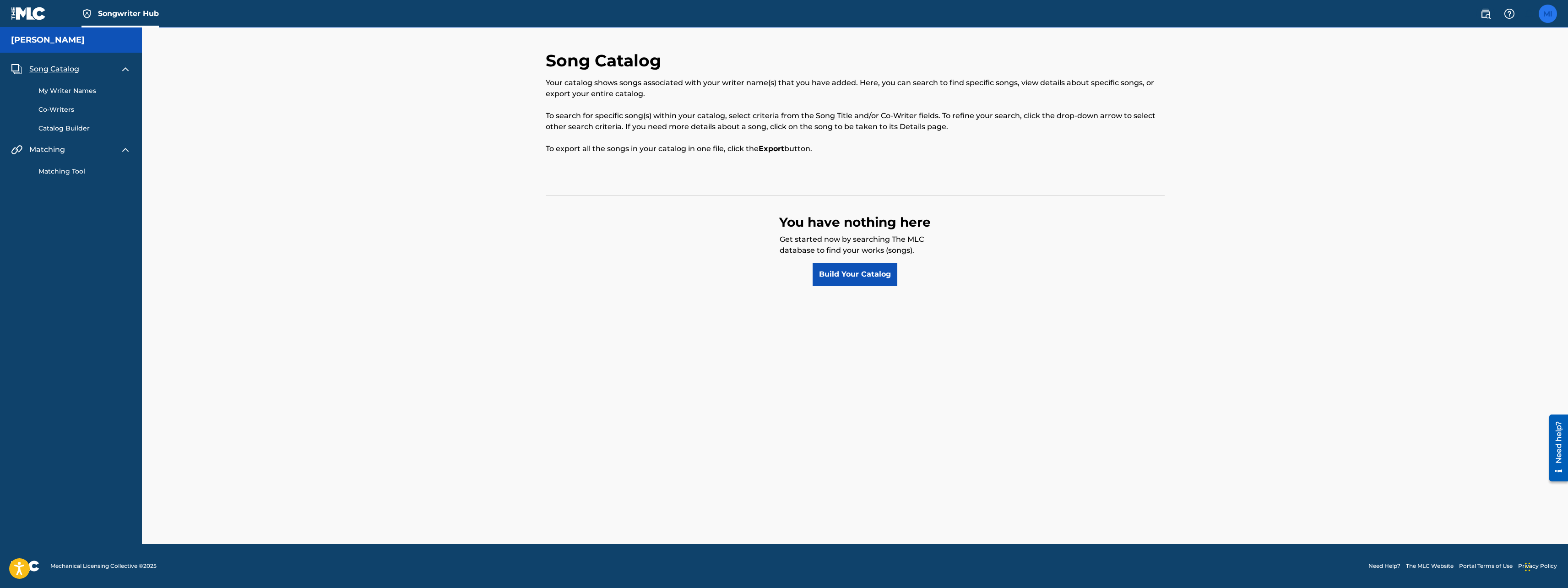
click at [1548, 14] on label at bounding box center [1548, 14] width 18 height 18
click at [1548, 14] on input "Ml [PERSON_NAME] [EMAIL_ADDRESS][DOMAIN_NAME] Notification Preferences Profile …" at bounding box center [1548, 14] width 0 height 0
click at [1462, 112] on link "Profile" at bounding box center [1458, 114] width 18 height 8
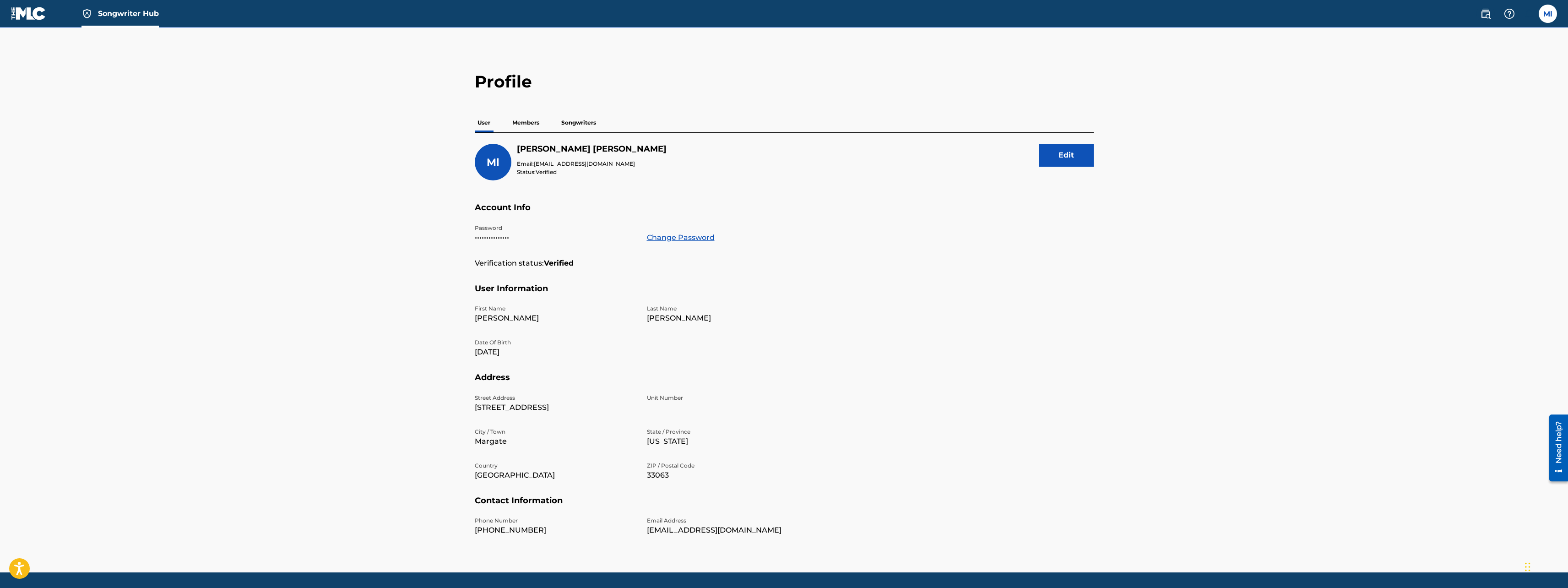
click at [521, 122] on p "Members" at bounding box center [526, 122] width 33 height 19
